Goal: Information Seeking & Learning: Learn about a topic

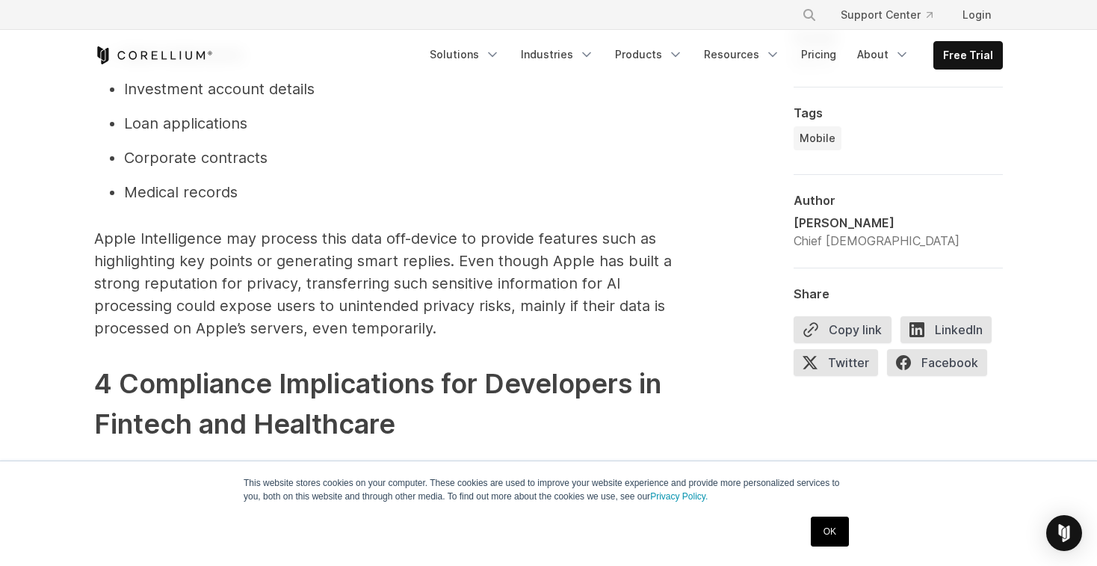
scroll to position [1538, 0]
click at [366, 269] on p "Apple Intelligence may process this data off-device to provide features such as…" at bounding box center [393, 282] width 598 height 112
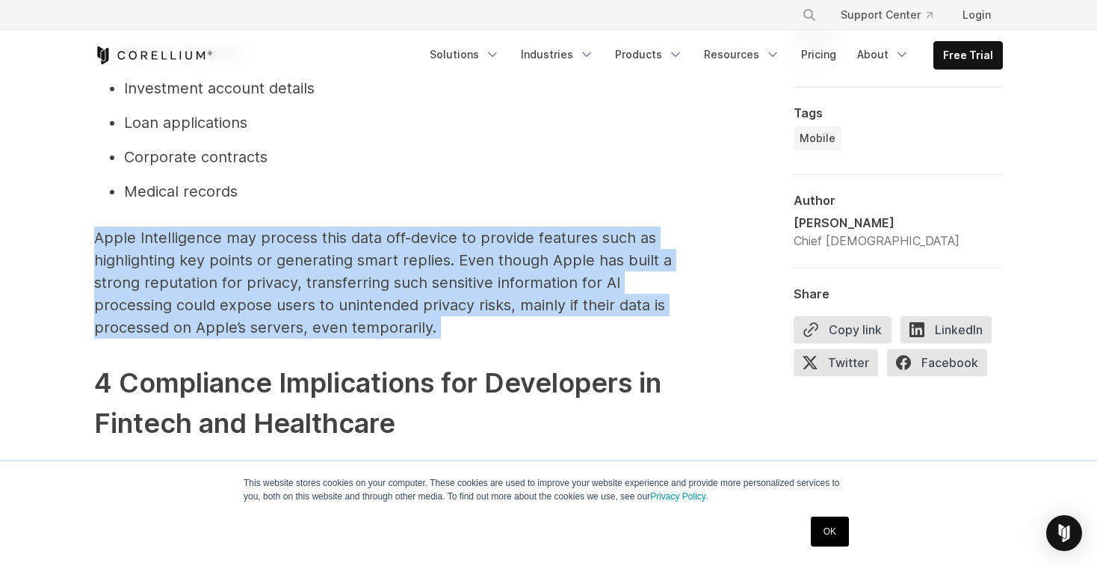
click at [398, 271] on p "Apple Intelligence may process this data off-device to provide features such as…" at bounding box center [393, 282] width 598 height 112
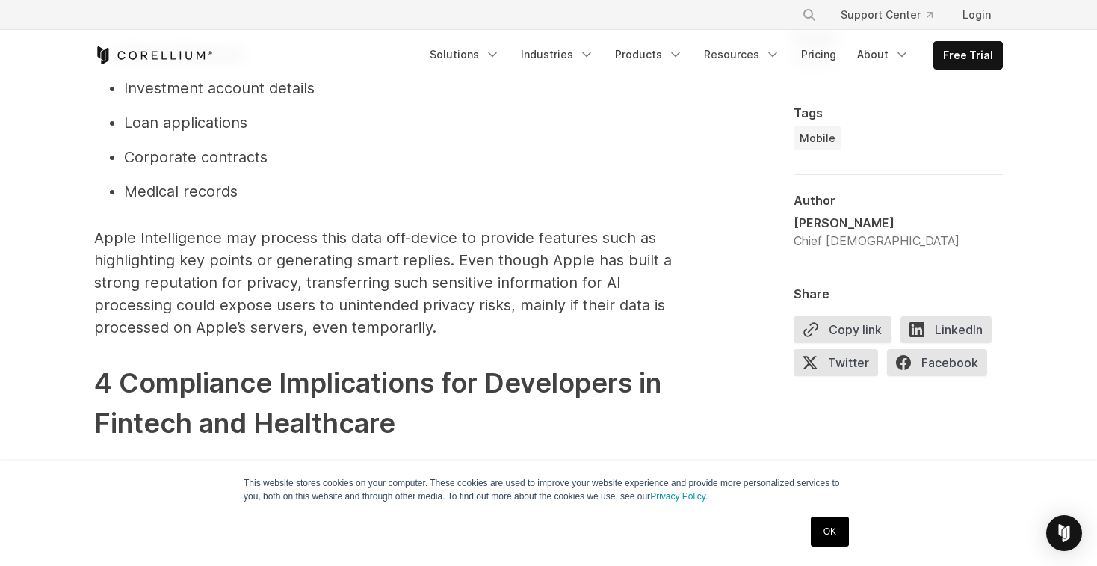
click at [526, 265] on p "Apple Intelligence may process this data off-device to provide features such as…" at bounding box center [393, 282] width 598 height 112
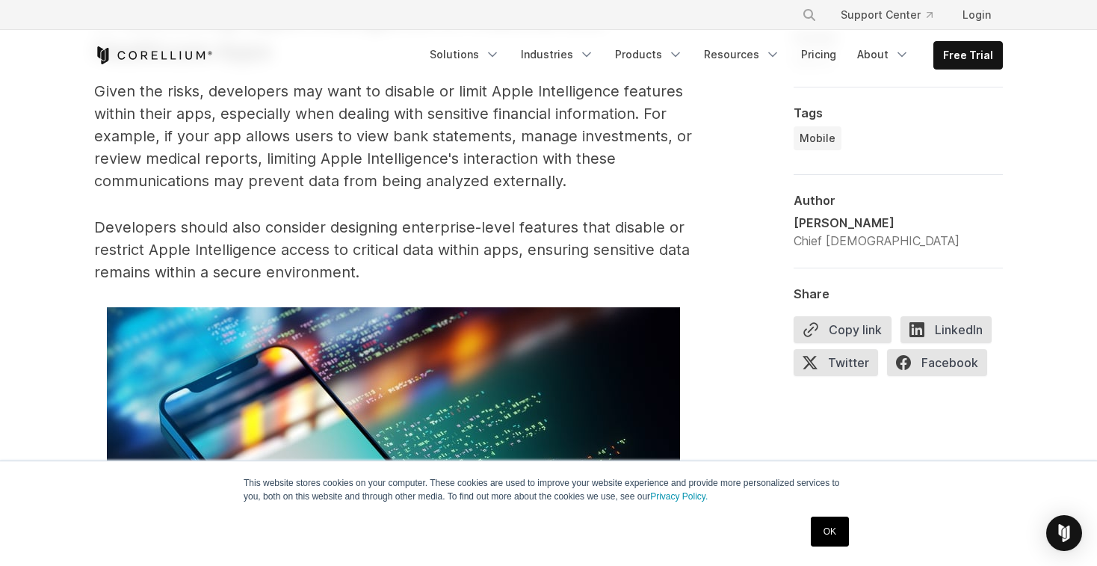
scroll to position [2988, 0]
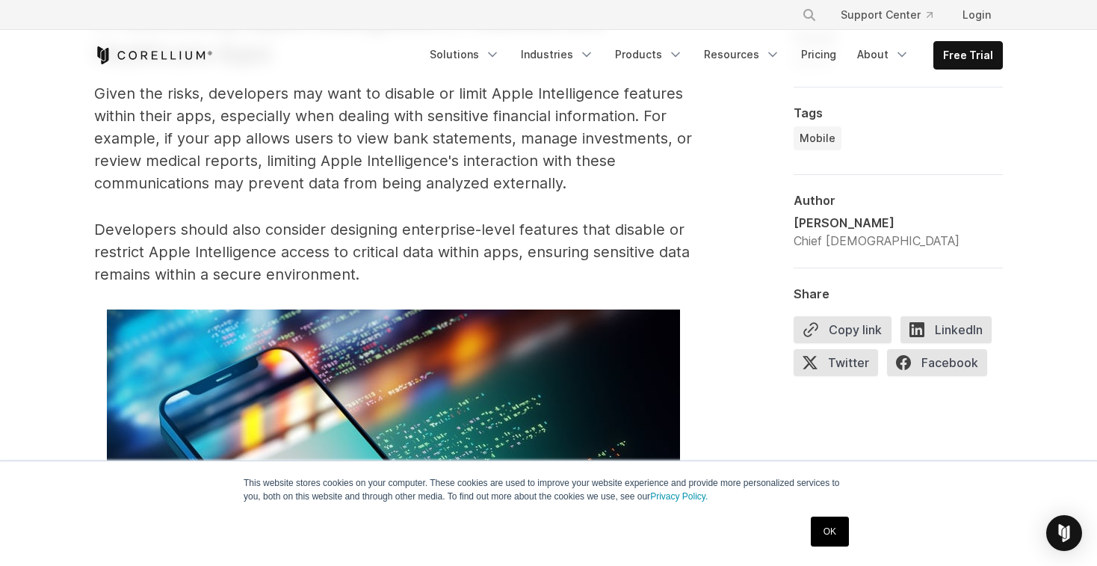
click at [482, 227] on p "Developers should also consider designing enterprise-level features that disabl…" at bounding box center [393, 251] width 598 height 67
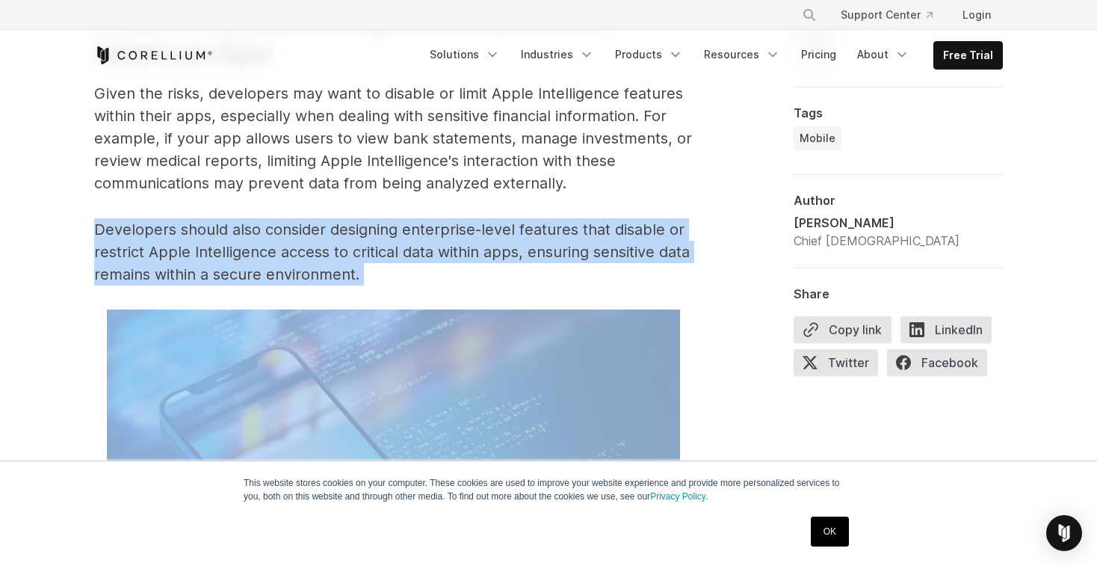
click at [497, 245] on p "Developers should also consider designing enterprise-level features that disabl…" at bounding box center [393, 251] width 598 height 67
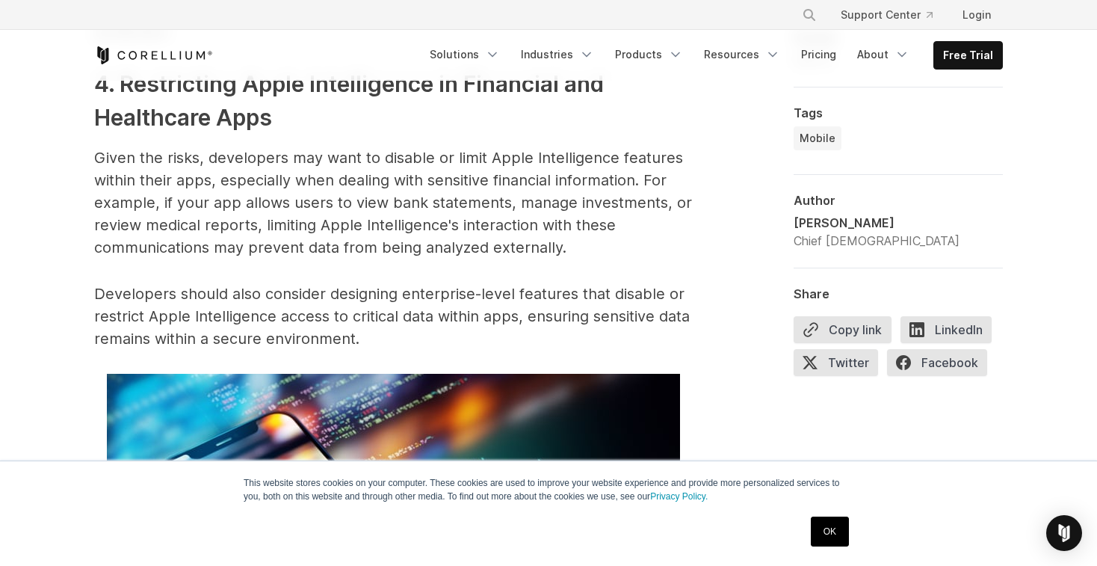
scroll to position [2921, 0]
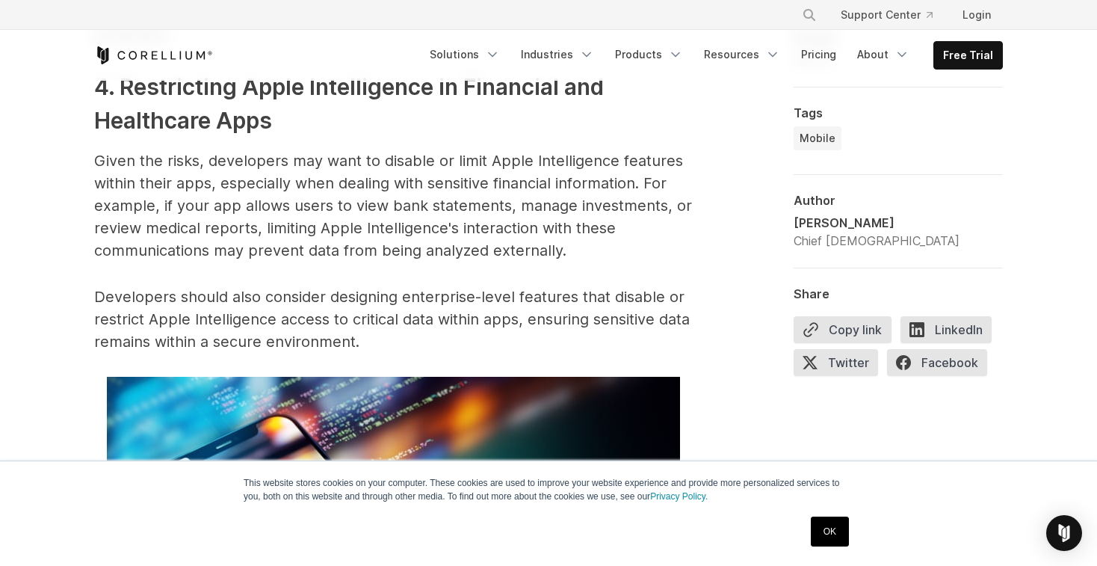
click at [504, 226] on p "Given the risks, developers may want to disable or limit Apple Intelligence fea…" at bounding box center [393, 206] width 598 height 112
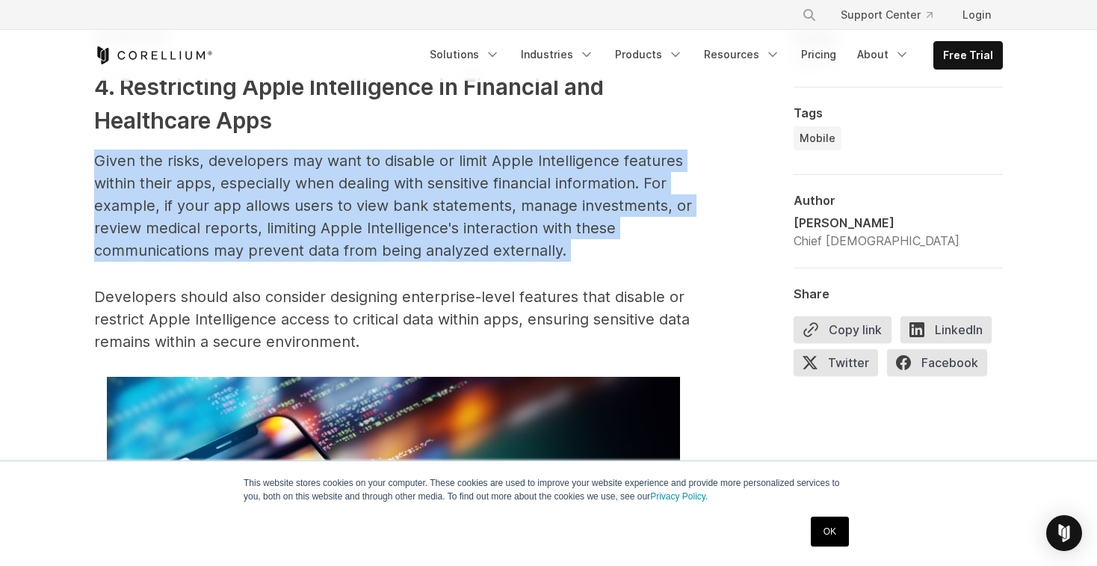
click at [496, 215] on p "Given the risks, developers may want to disable or limit Apple Intelligence fea…" at bounding box center [393, 206] width 598 height 112
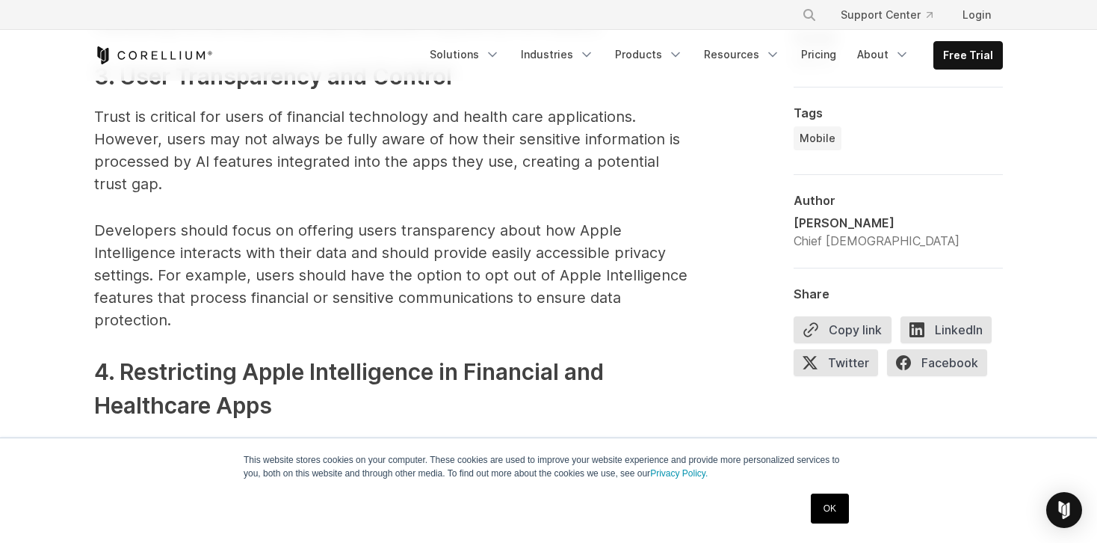
scroll to position [2642, 0]
